Goal: Check status: Check status

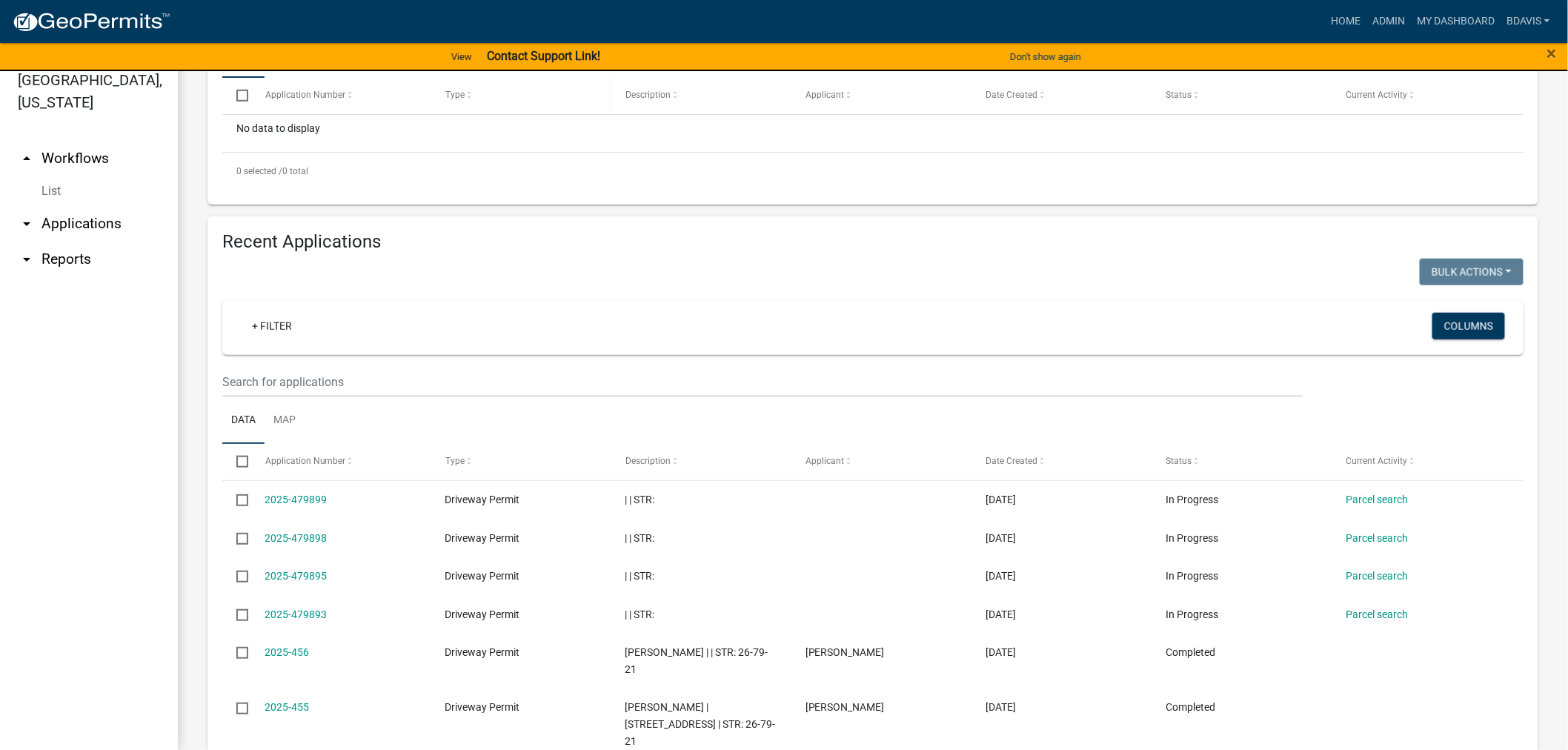
scroll to position [576, 0]
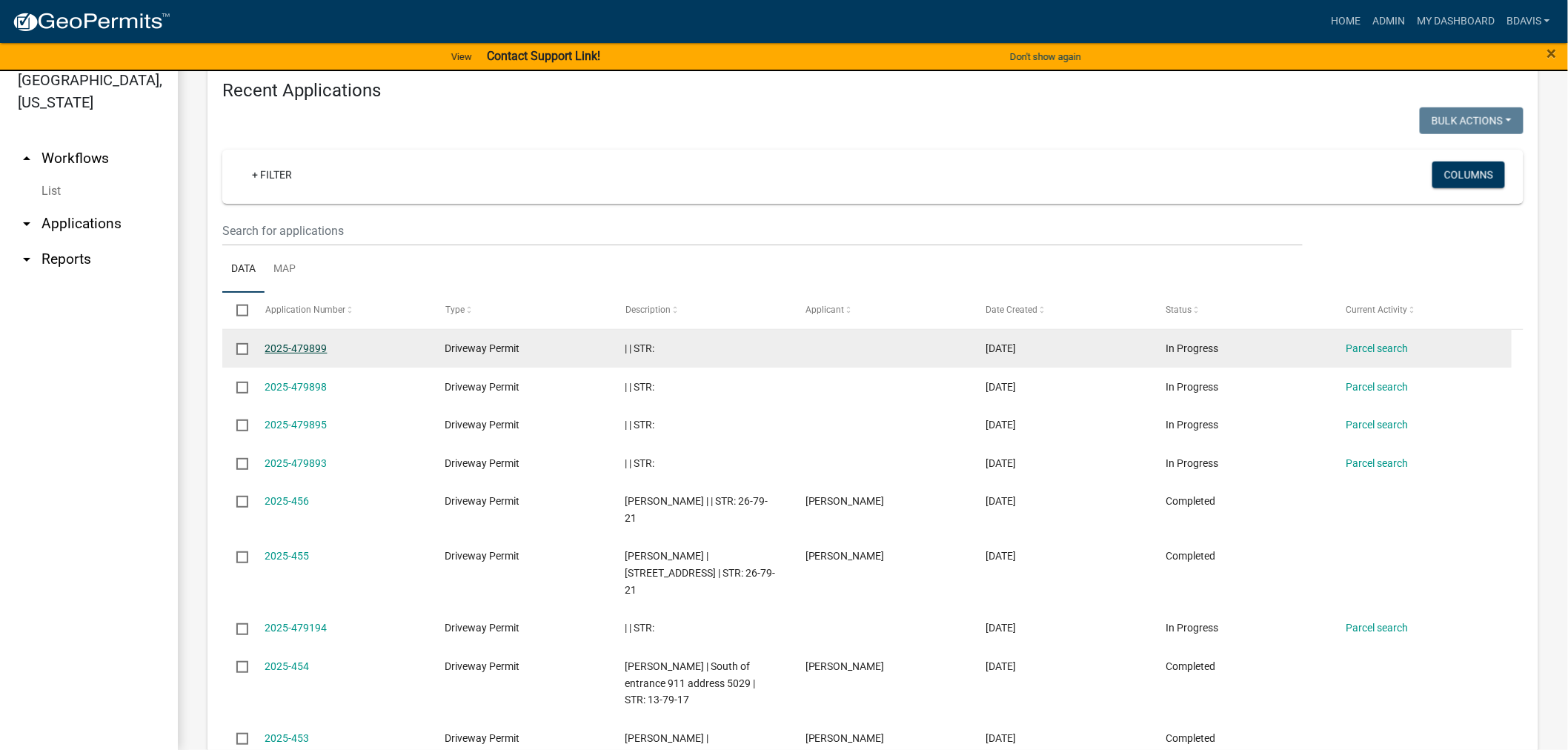
click at [308, 343] on link "2025-479899" at bounding box center [296, 348] width 62 height 12
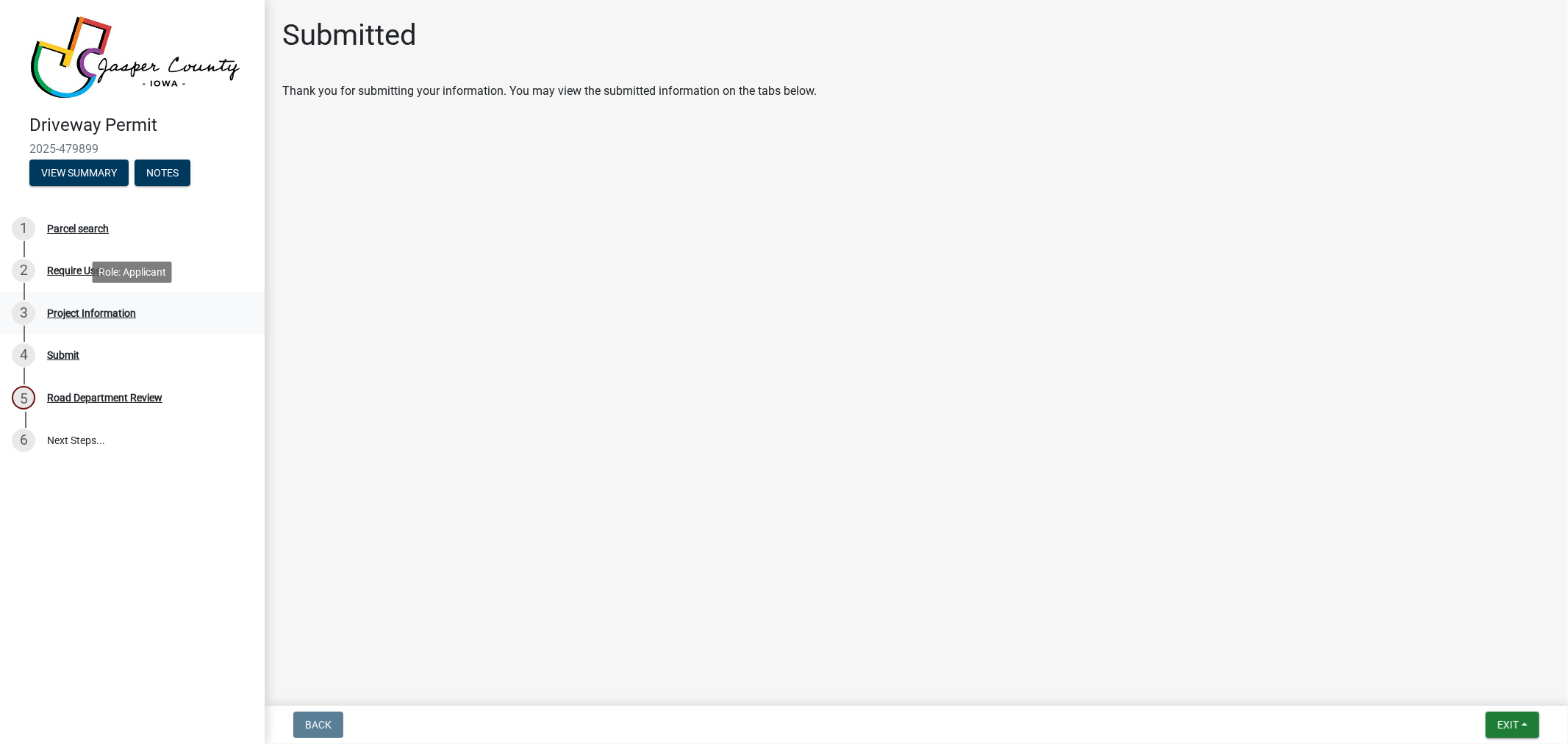
click at [101, 308] on div "Project Information" at bounding box center [92, 312] width 89 height 10
click at [112, 309] on div "Project Information" at bounding box center [92, 312] width 89 height 10
click at [86, 230] on div "Parcel search" at bounding box center [78, 229] width 62 height 10
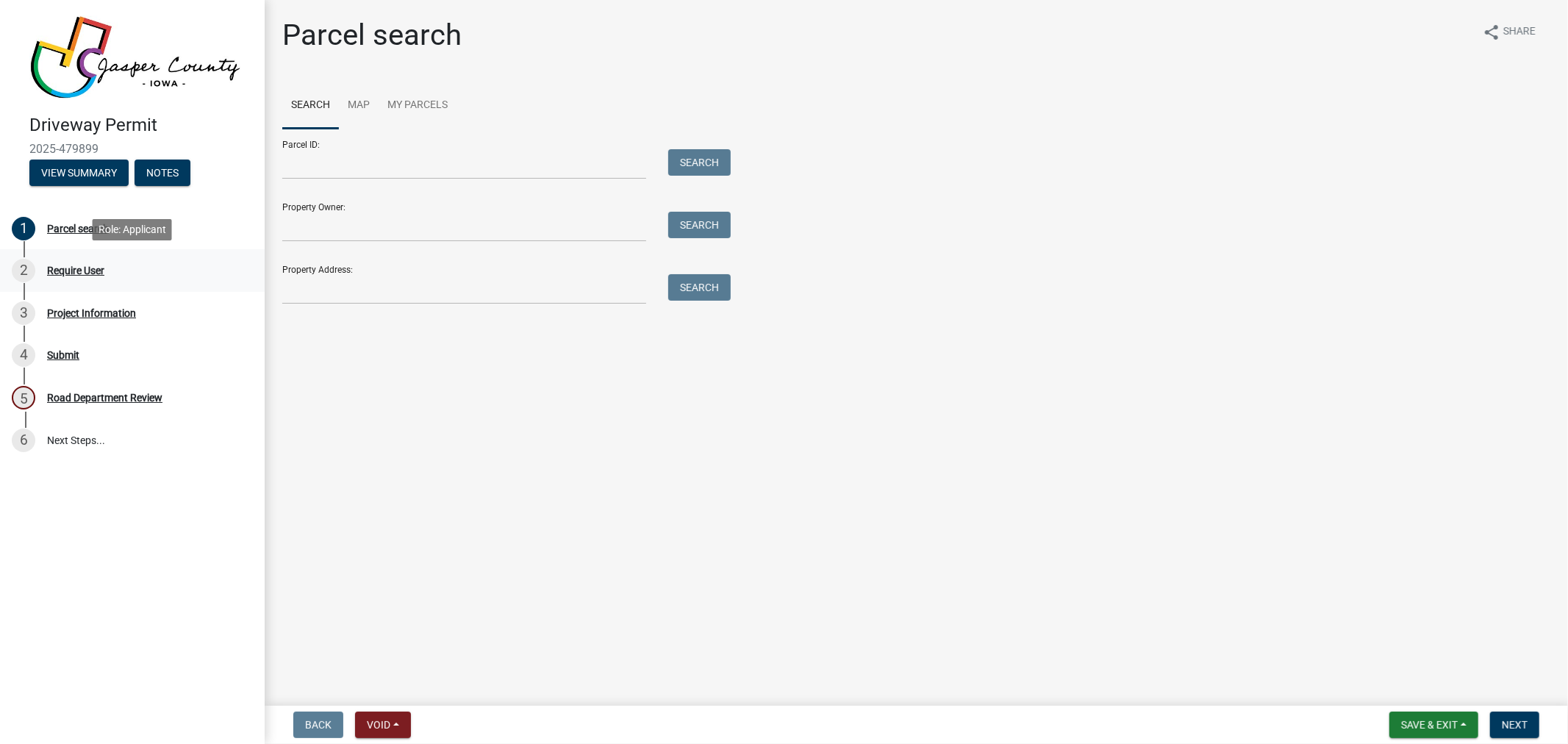
click at [85, 274] on div "Require User" at bounding box center [75, 270] width 58 height 10
click at [85, 271] on div "Require User" at bounding box center [75, 270] width 58 height 10
click at [88, 312] on div "Project Information" at bounding box center [92, 312] width 89 height 10
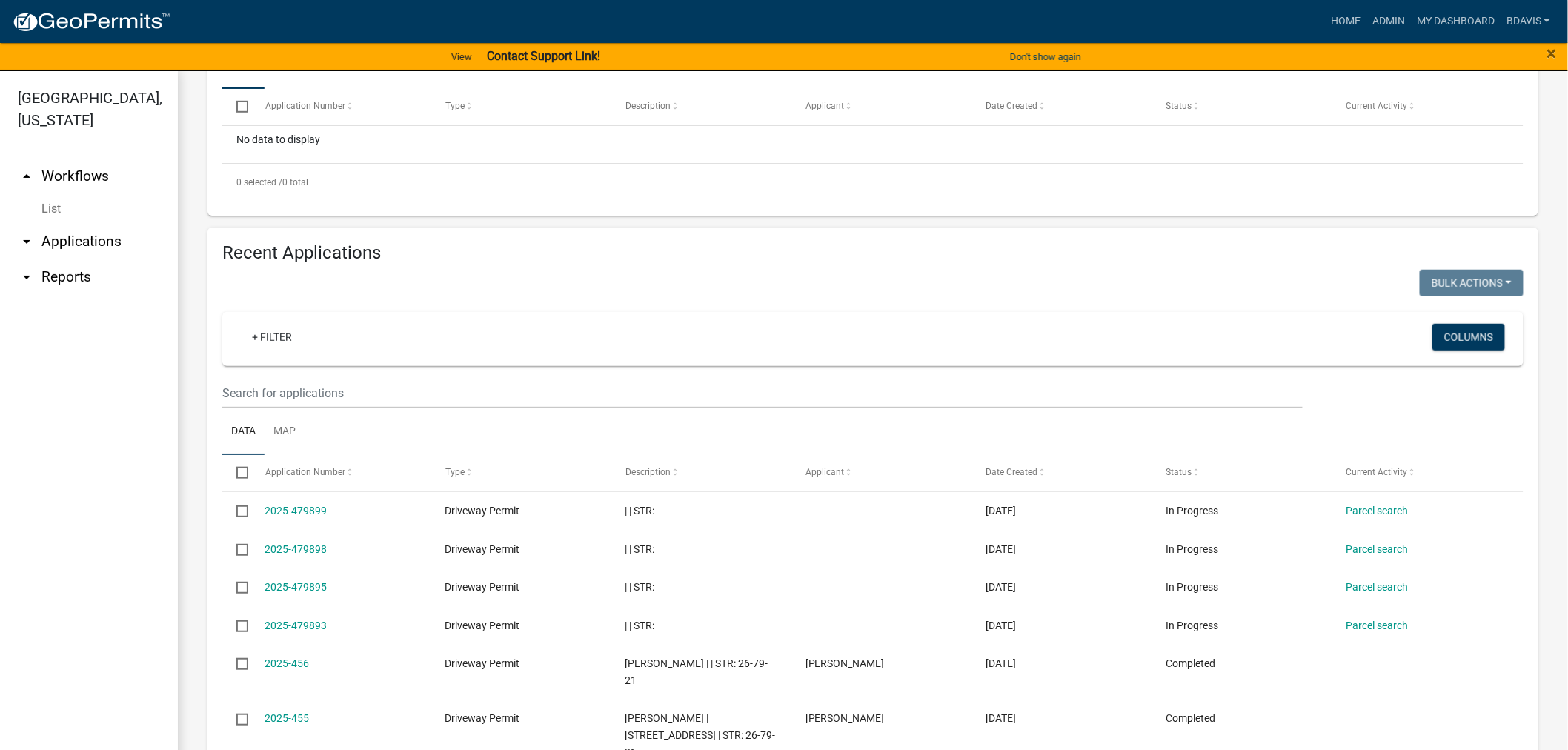
scroll to position [576, 0]
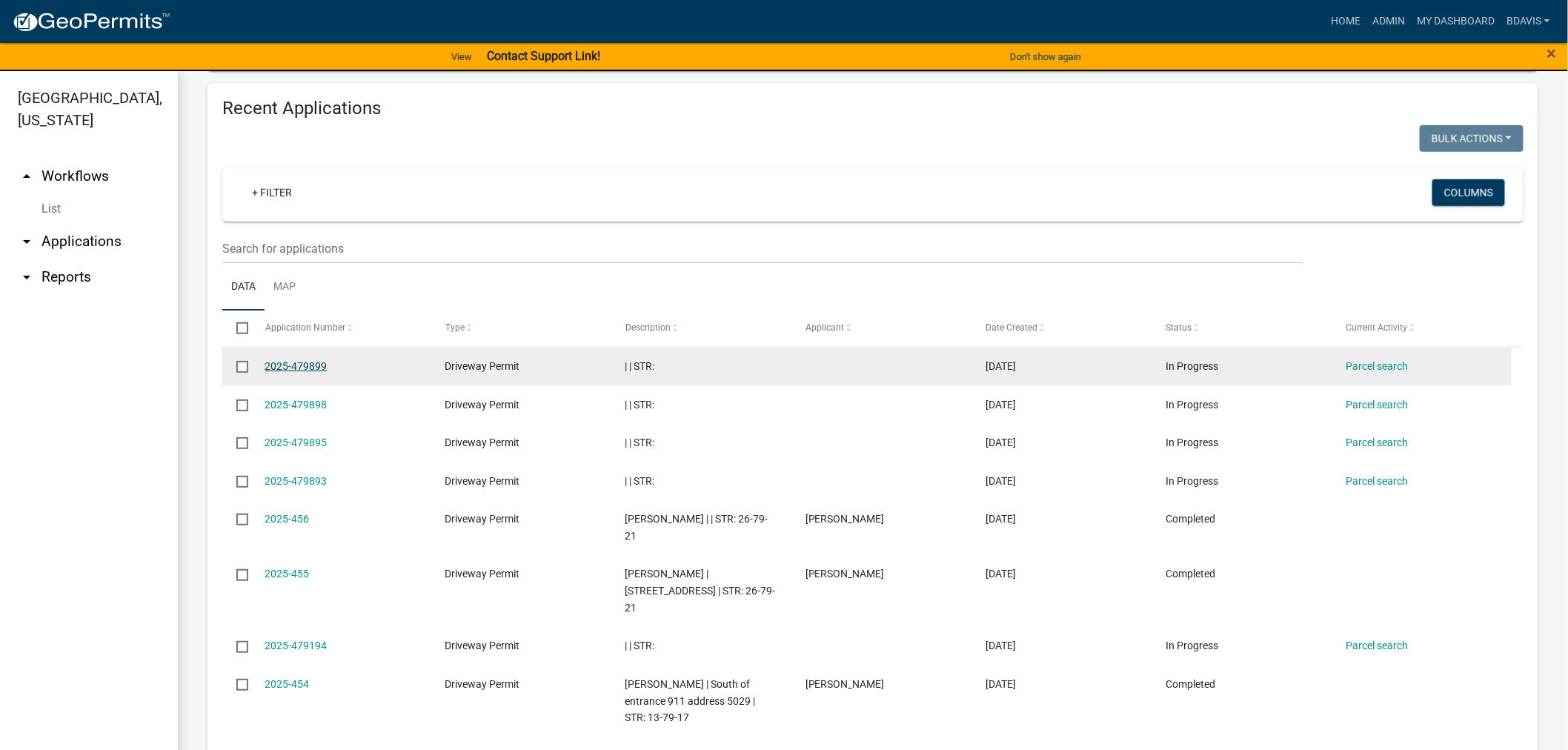
click at [312, 360] on link "2025-479899" at bounding box center [296, 365] width 62 height 12
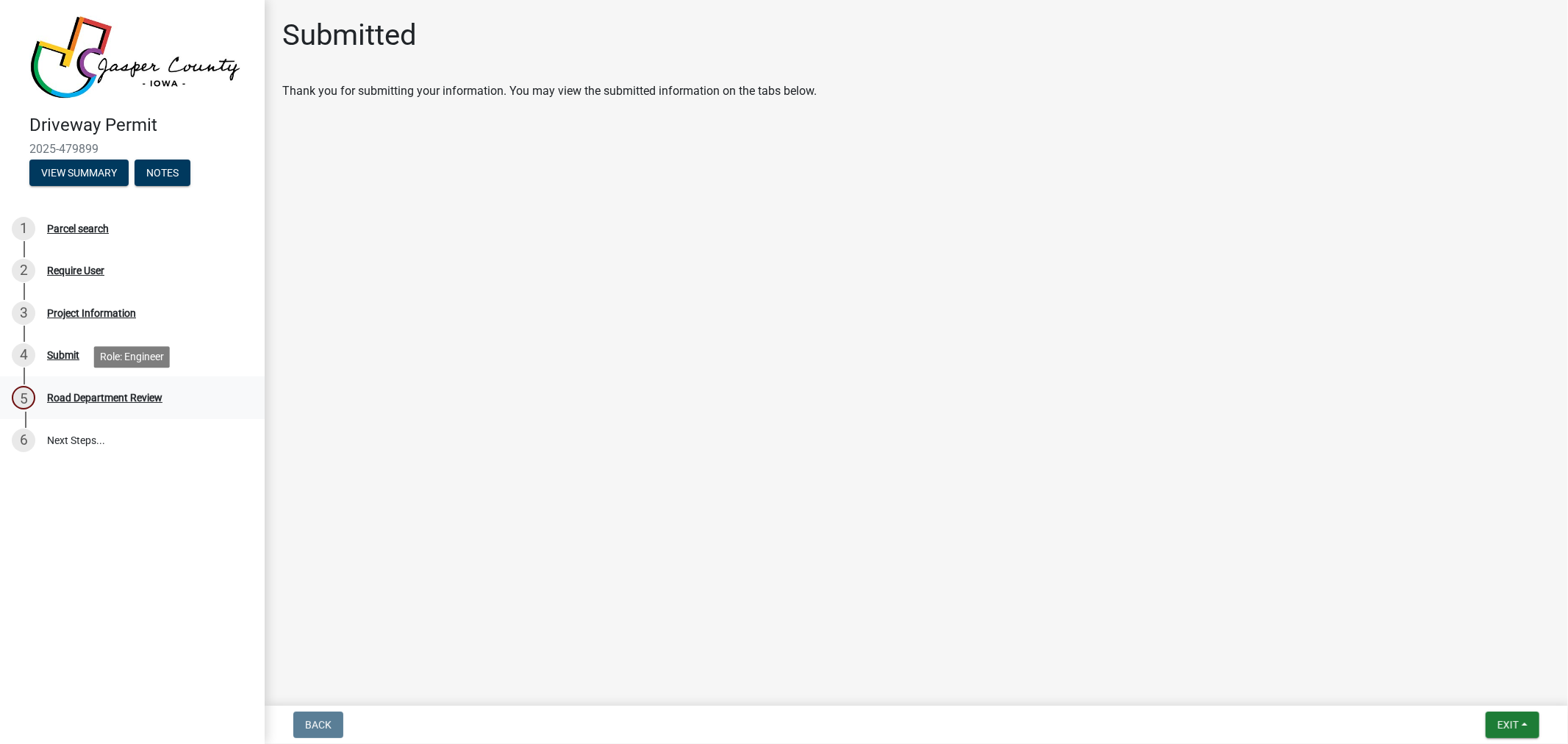
click at [125, 390] on div "5 Road Department Review" at bounding box center [126, 398] width 229 height 24
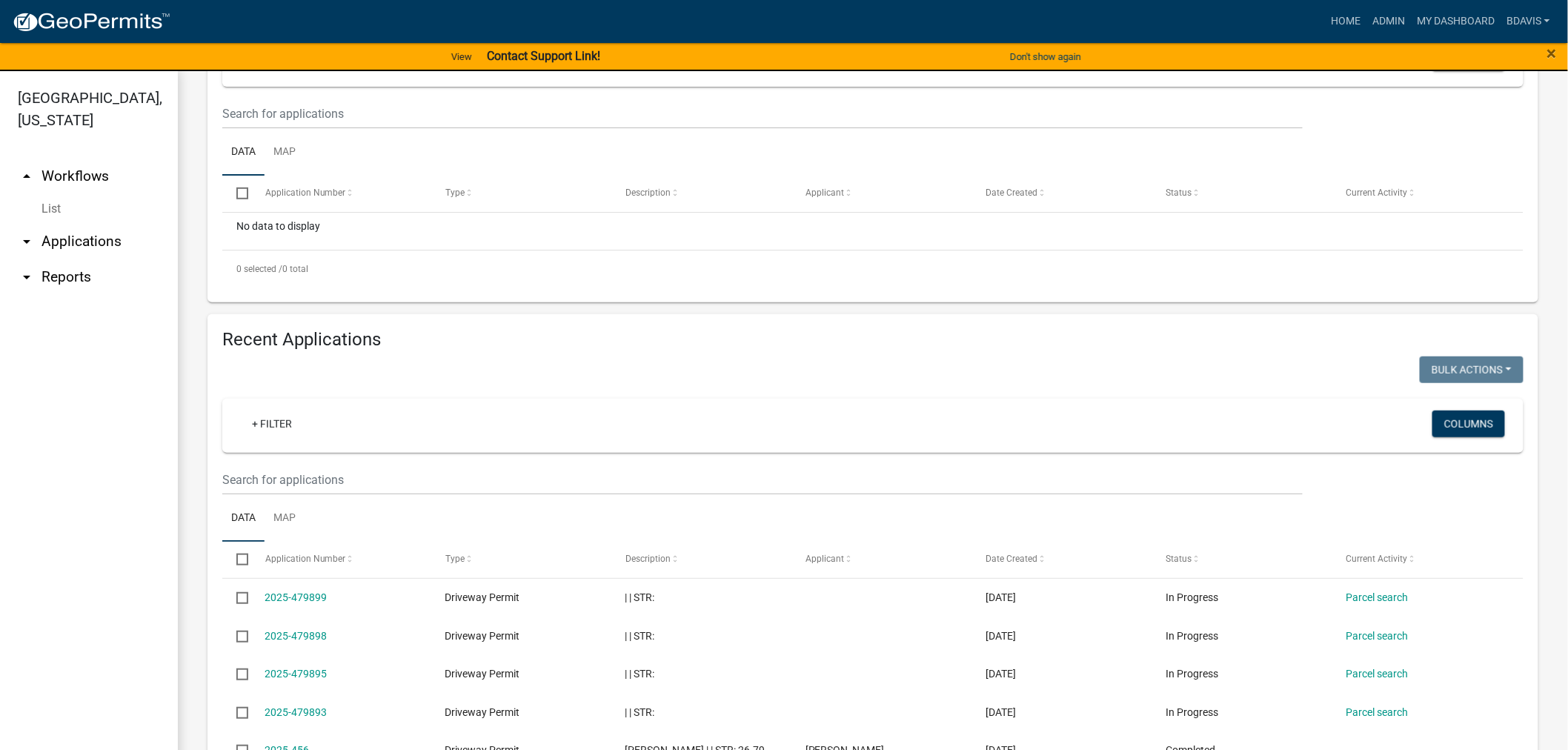
scroll to position [494, 0]
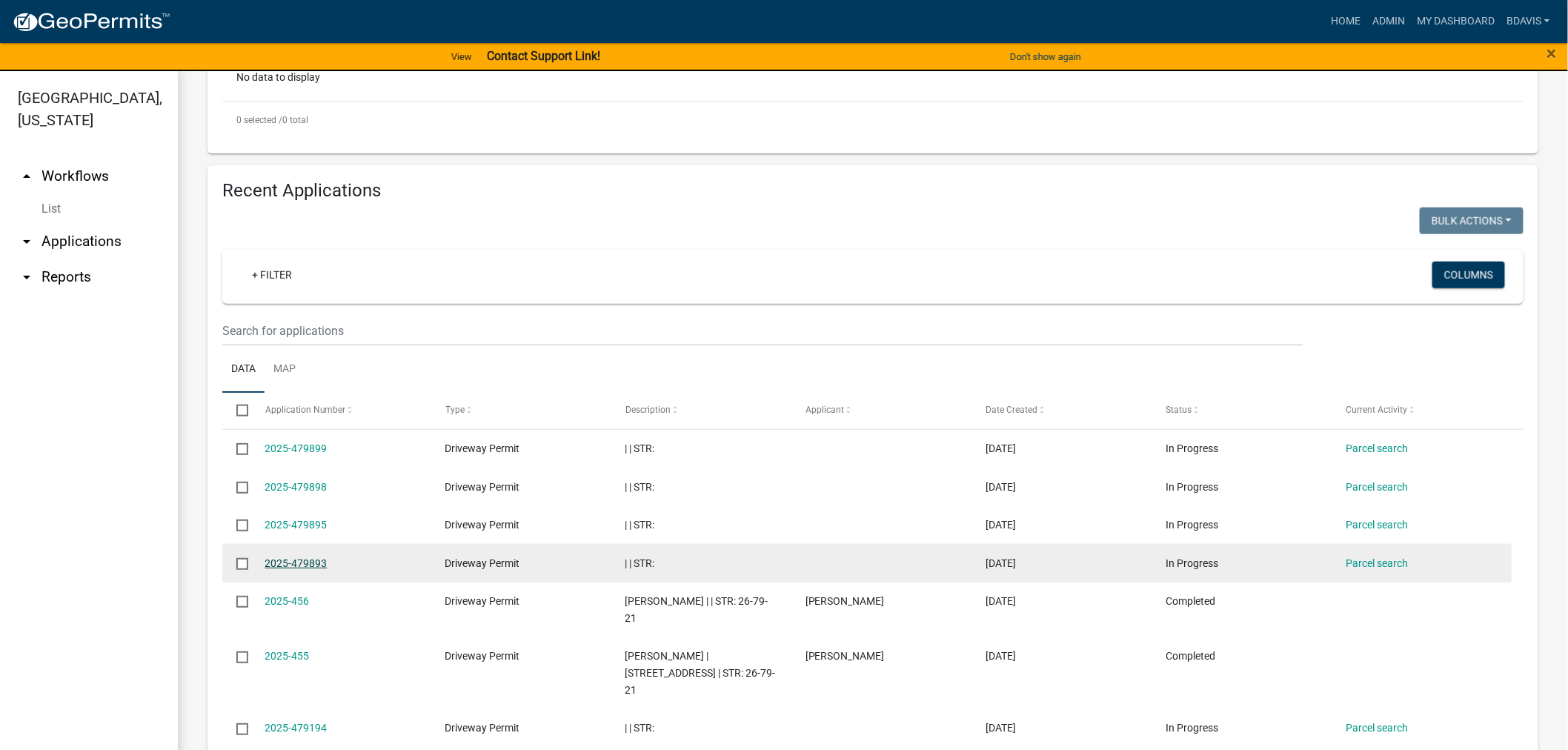
click at [294, 558] on link "2025-479893" at bounding box center [296, 563] width 62 height 12
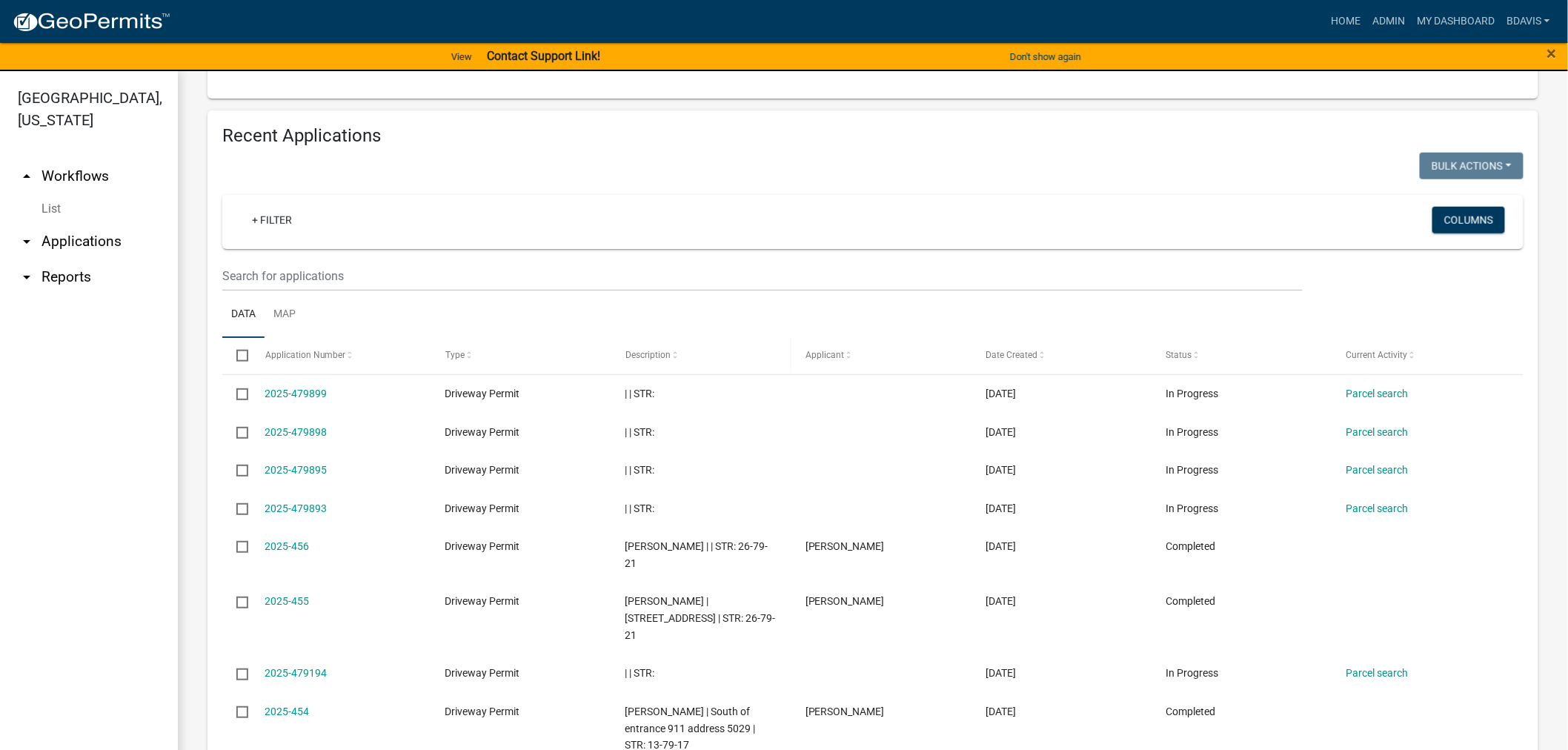
scroll to position [723, 0]
